Goal: Task Accomplishment & Management: Use online tool/utility

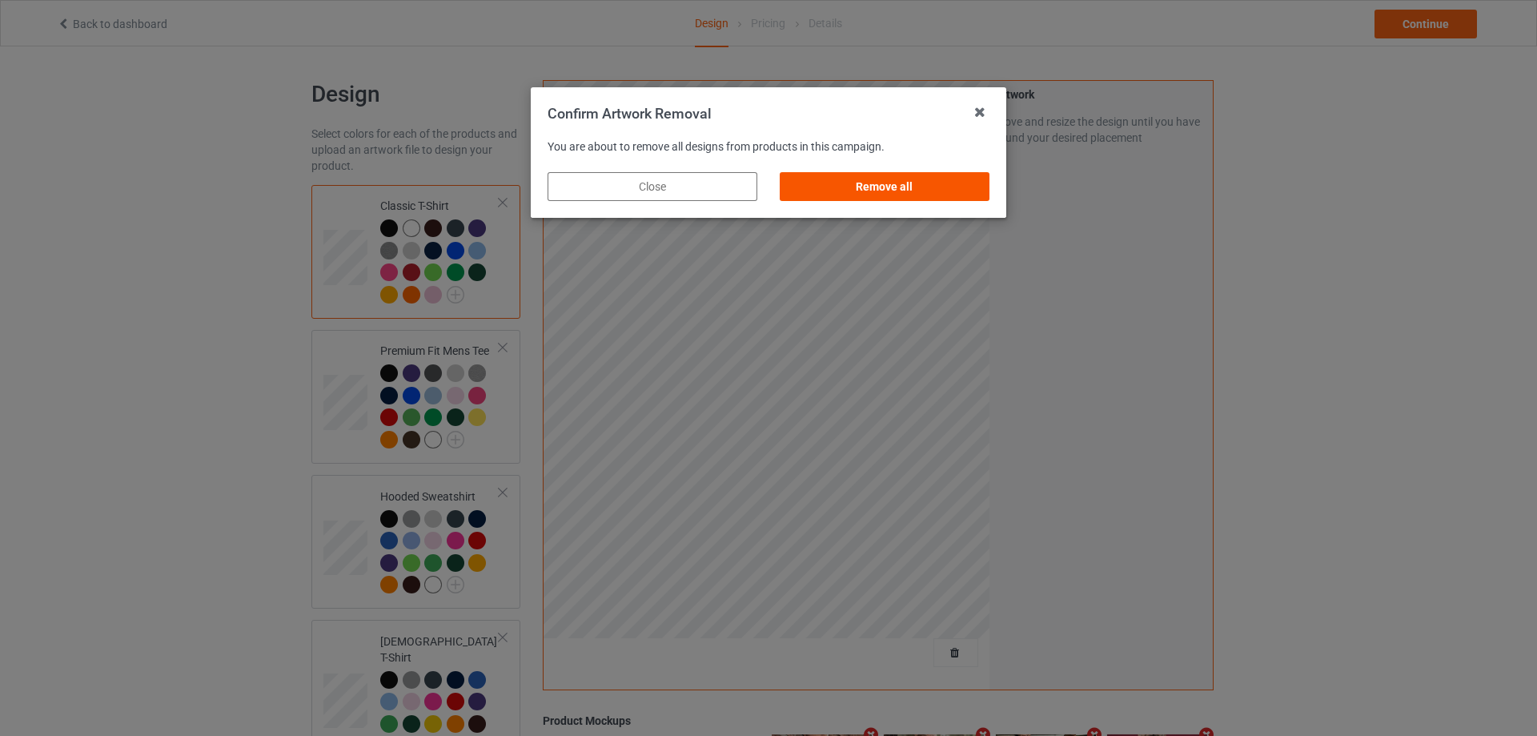
click at [958, 186] on div "Remove all" at bounding box center [885, 186] width 210 height 29
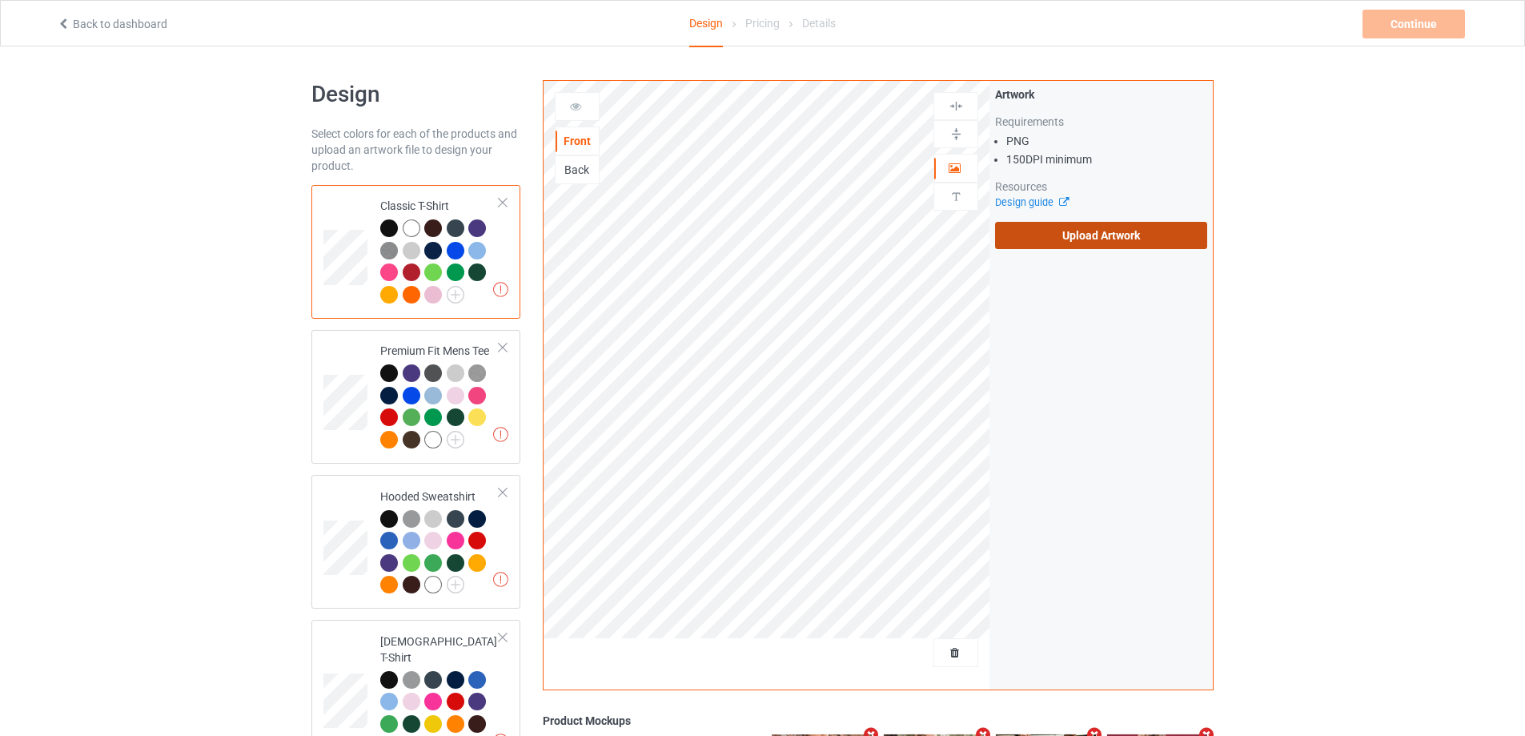
click at [1093, 232] on label "Upload Artwork" at bounding box center [1101, 235] width 212 height 27
click at [0, 0] on input "Upload Artwork" at bounding box center [0, 0] width 0 height 0
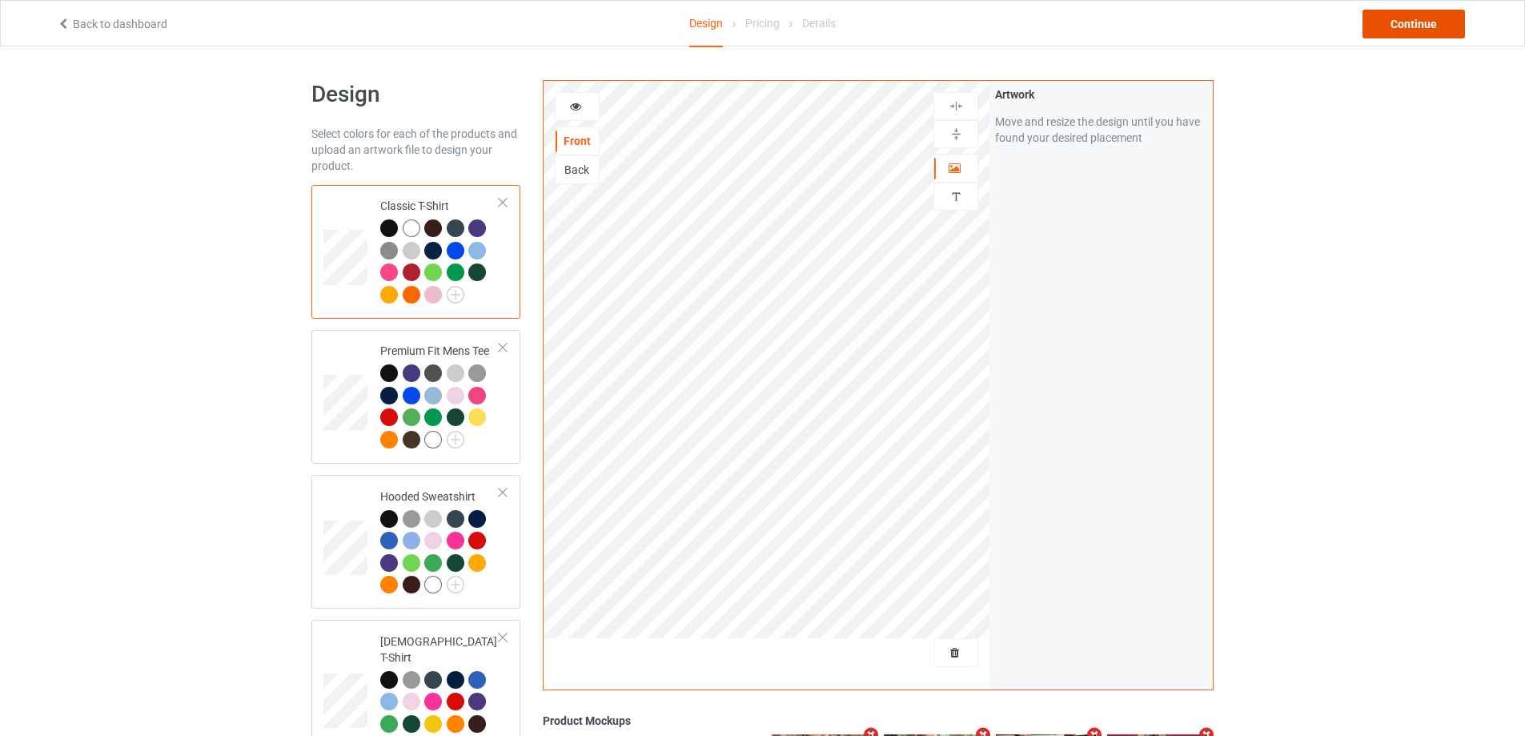
click at [1429, 29] on div "Continue" at bounding box center [1413, 24] width 102 height 29
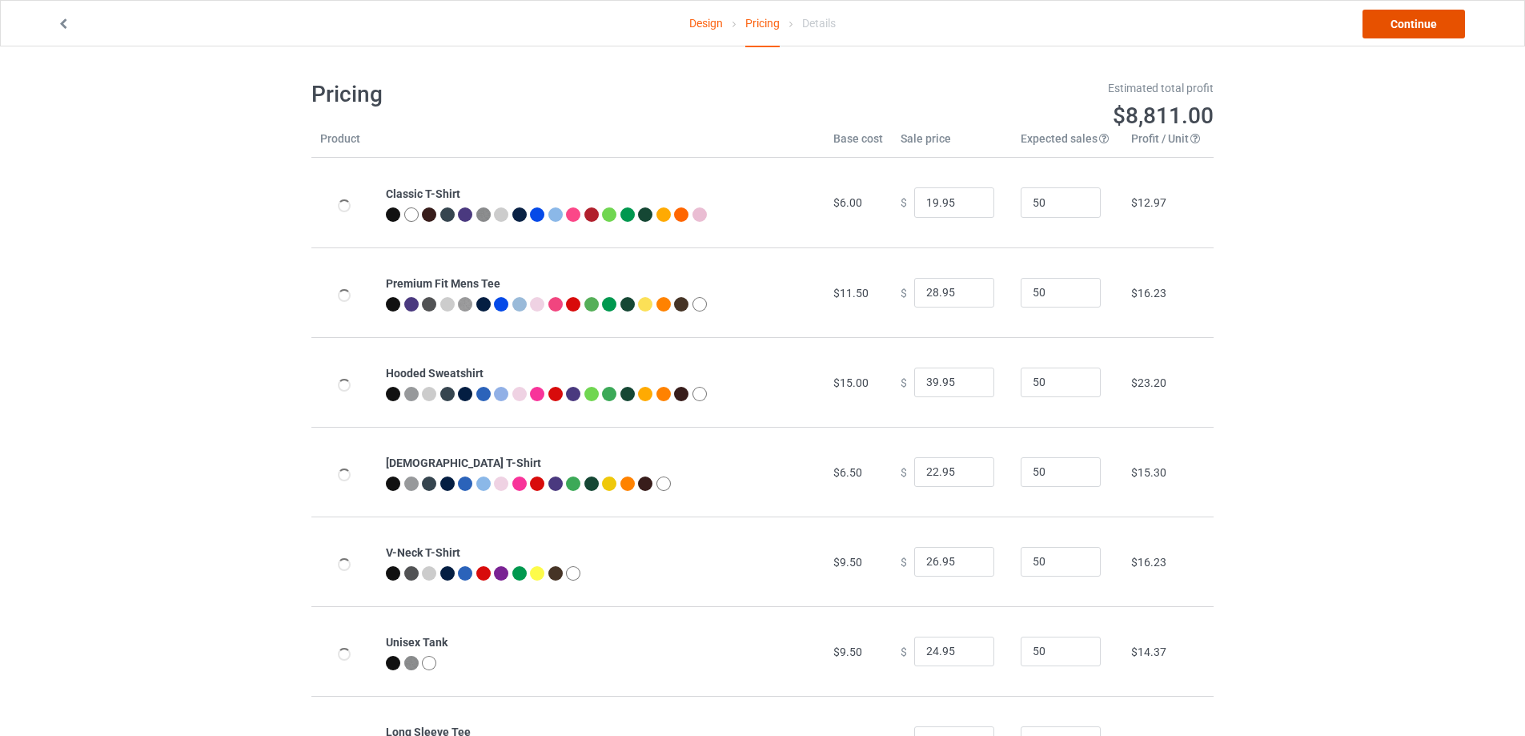
click at [1429, 27] on link "Continue" at bounding box center [1413, 24] width 102 height 29
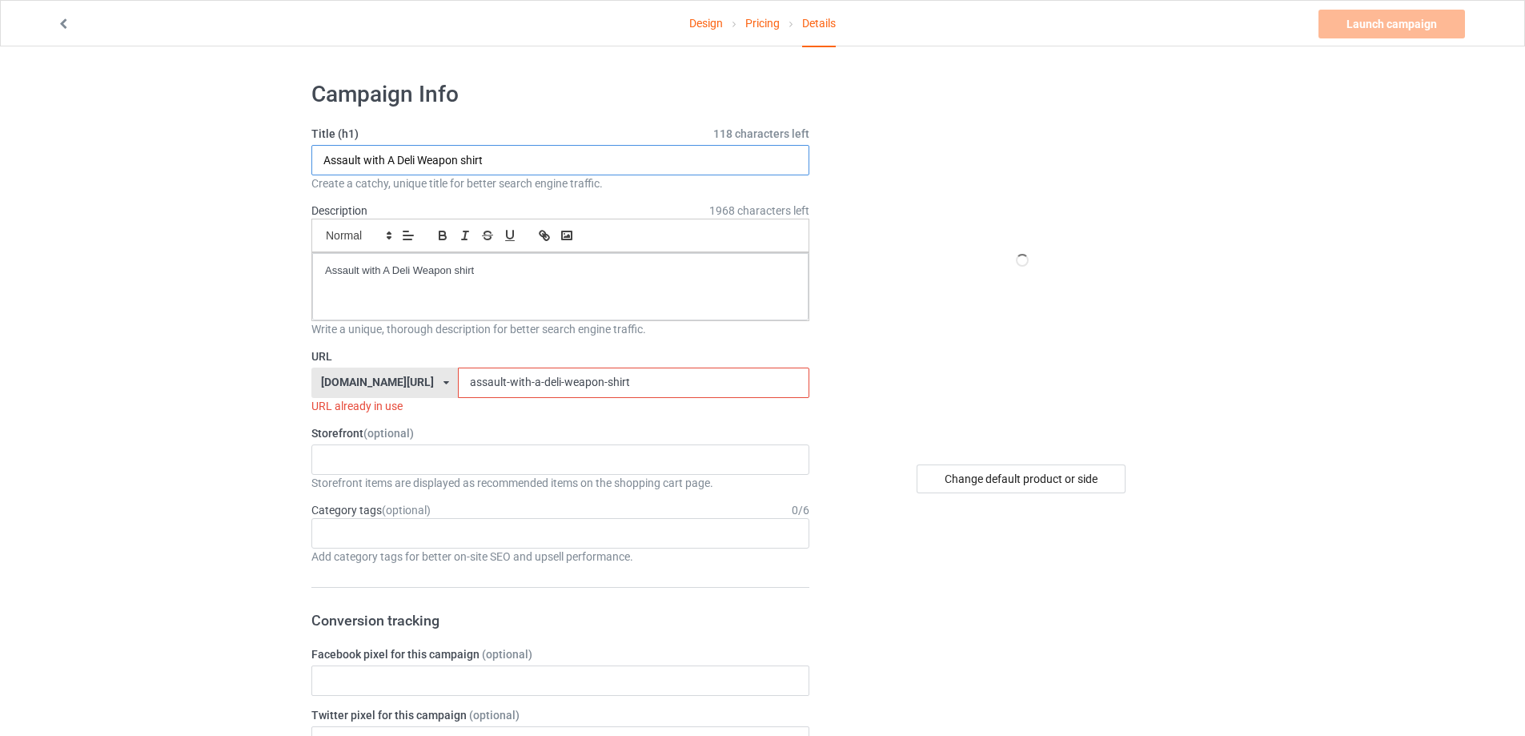
drag, startPoint x: 478, startPoint y: 162, endPoint x: 379, endPoint y: 217, distance: 113.2
paste input "[PERSON_NAME] Wear A Suit"
type input "[PERSON_NAME] Wear A Suit shirt"
drag, startPoint x: 412, startPoint y: 283, endPoint x: 186, endPoint y: 291, distance: 225.8
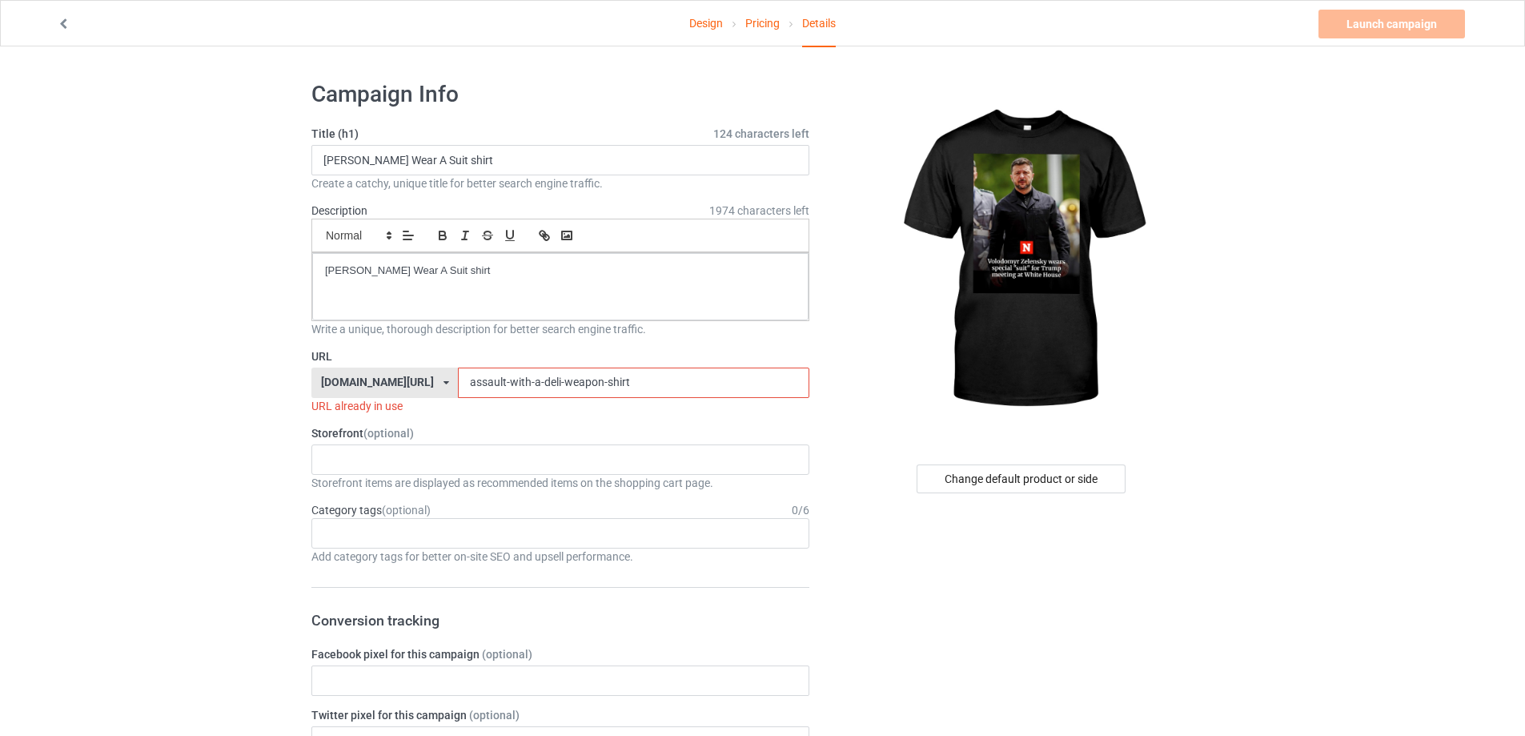
drag, startPoint x: 628, startPoint y: 386, endPoint x: 261, endPoint y: 389, distance: 367.4
paste input "[PERSON_NAME]-wear-a-suit"
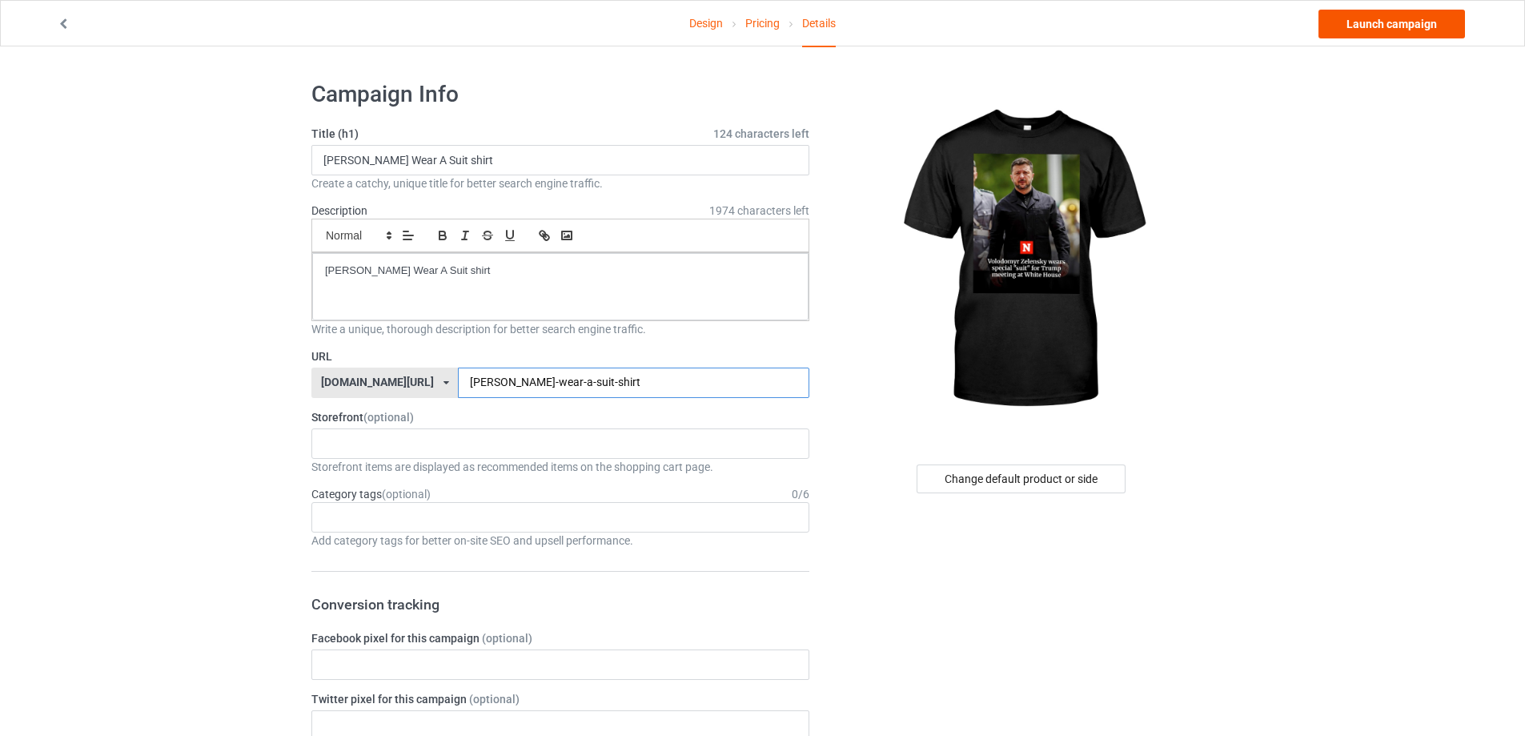
type input "[PERSON_NAME]-wear-a-suit-shirt"
click at [1390, 30] on link "Launch campaign" at bounding box center [1391, 24] width 146 height 29
